Goal: Find specific page/section: Find specific page/section

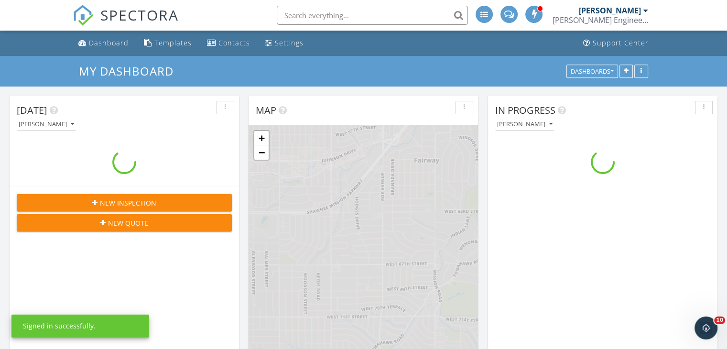
scroll to position [789, 741]
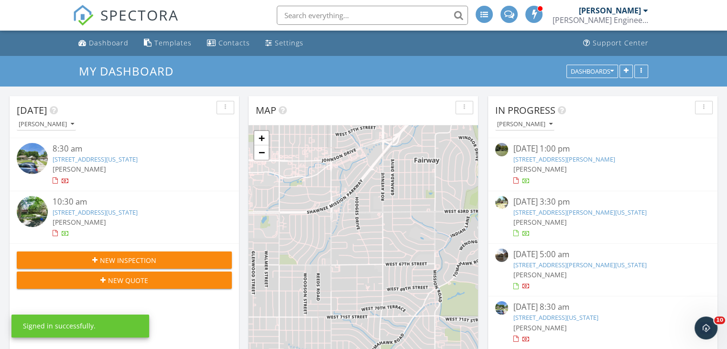
click at [307, 18] on input "text" at bounding box center [372, 15] width 191 height 19
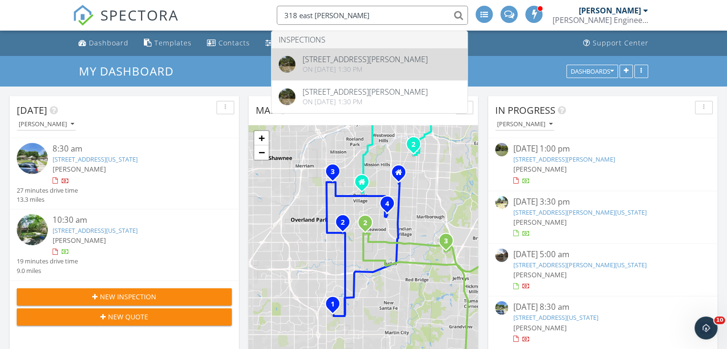
type input "318 east [PERSON_NAME]"
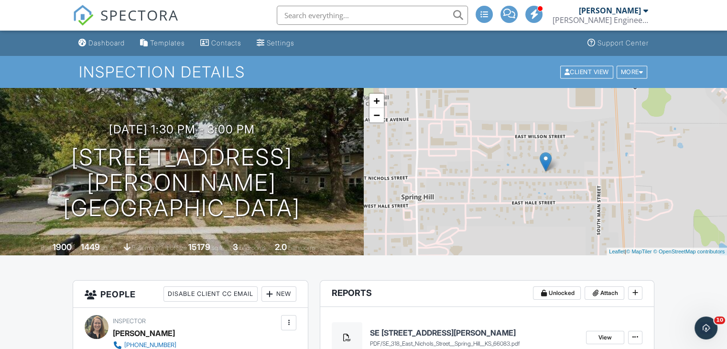
click at [408, 331] on h4 "SE [STREET_ADDRESS][PERSON_NAME]" at bounding box center [474, 332] width 208 height 11
